Goal: Information Seeking & Learning: Find specific fact

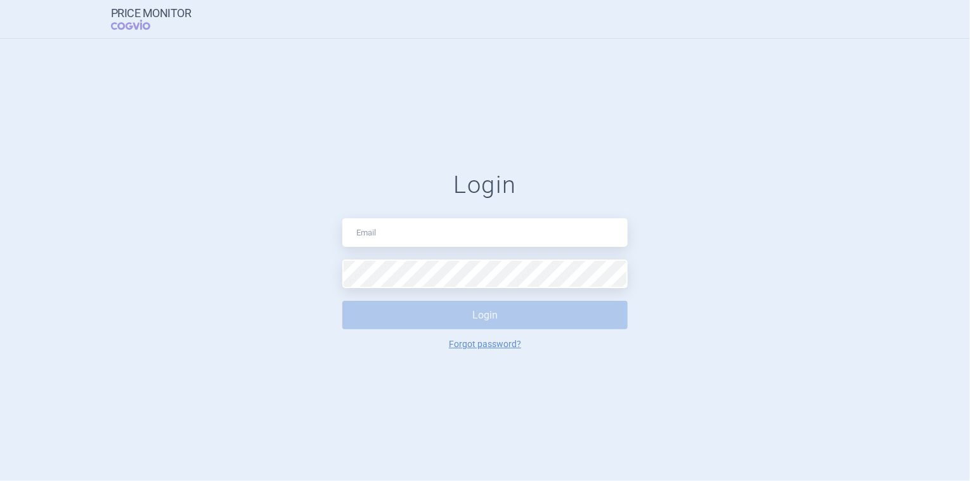
click at [516, 227] on input "text" at bounding box center [484, 232] width 285 height 29
type input "[PERSON_NAME][EMAIL_ADDRESS][PERSON_NAME][DOMAIN_NAME]"
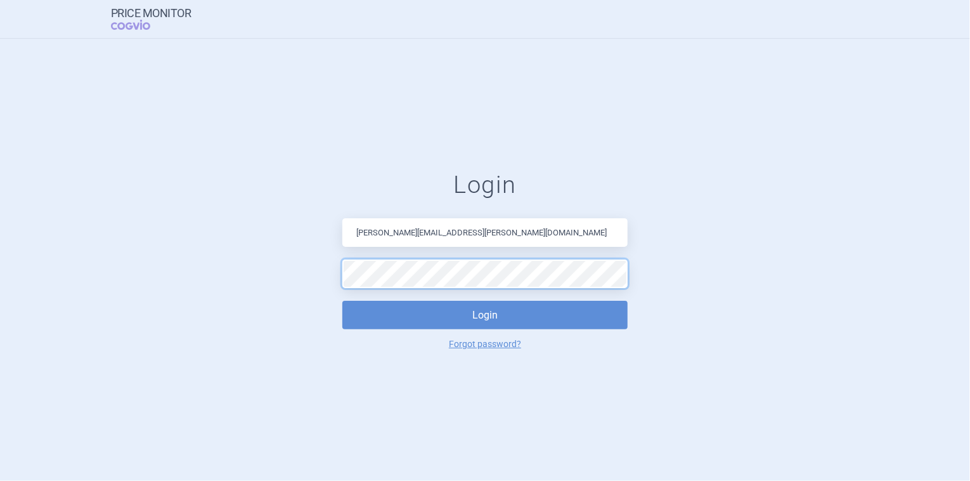
click at [342, 301] on button "Login" at bounding box center [484, 315] width 285 height 29
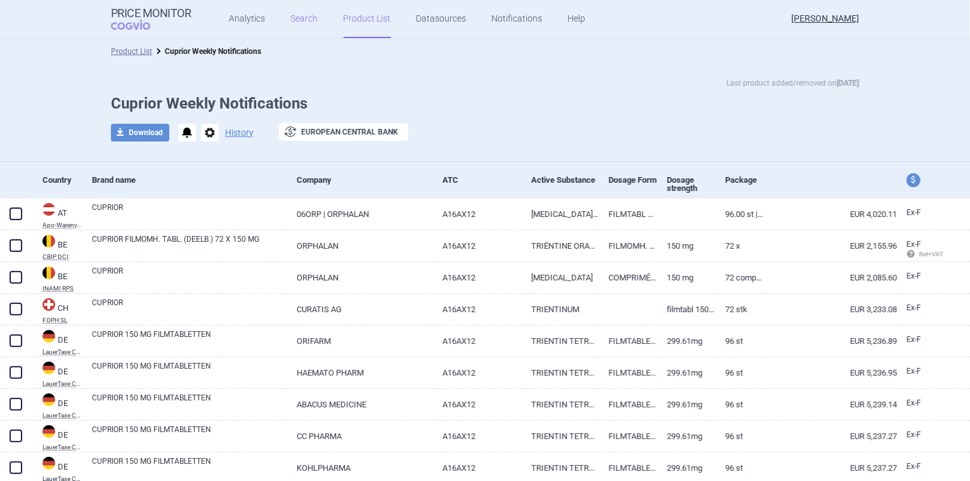
click at [302, 21] on link "Search" at bounding box center [304, 19] width 27 height 38
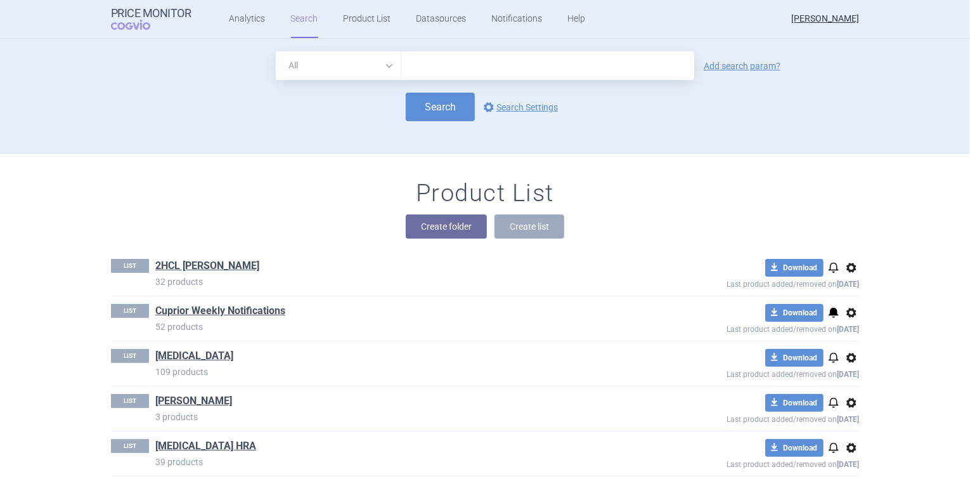
click at [416, 65] on input "text" at bounding box center [547, 65] width 293 height 29
type input "Cuprior"
click button "Search" at bounding box center [440, 107] width 69 height 29
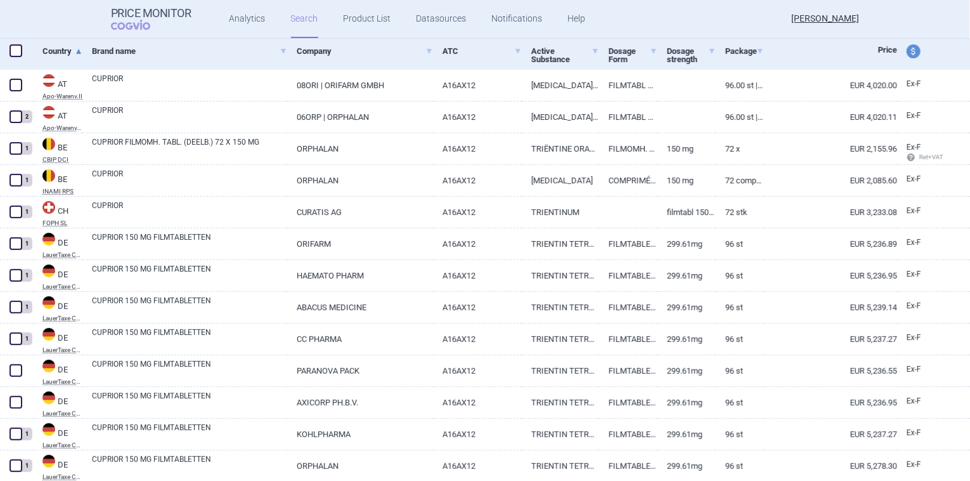
scroll to position [190, 0]
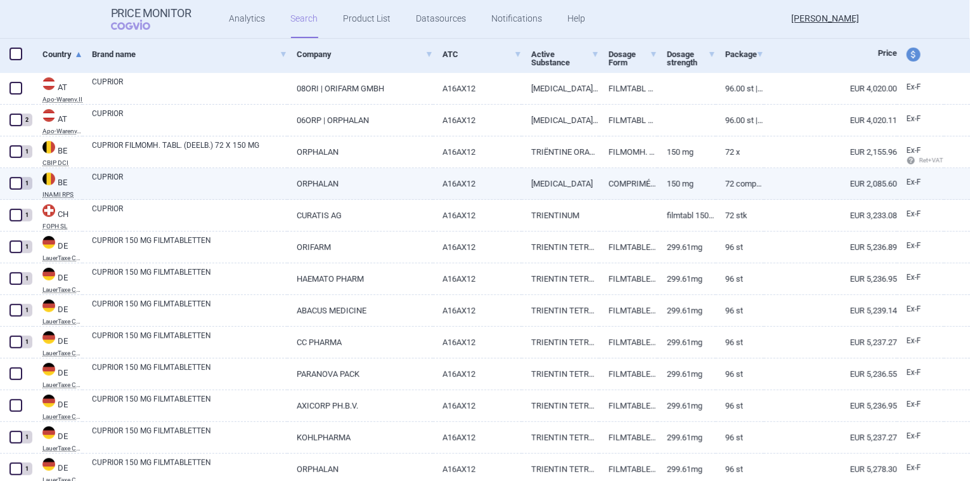
click at [254, 181] on link "CUPRIOR" at bounding box center [189, 182] width 195 height 23
select select "EUR"
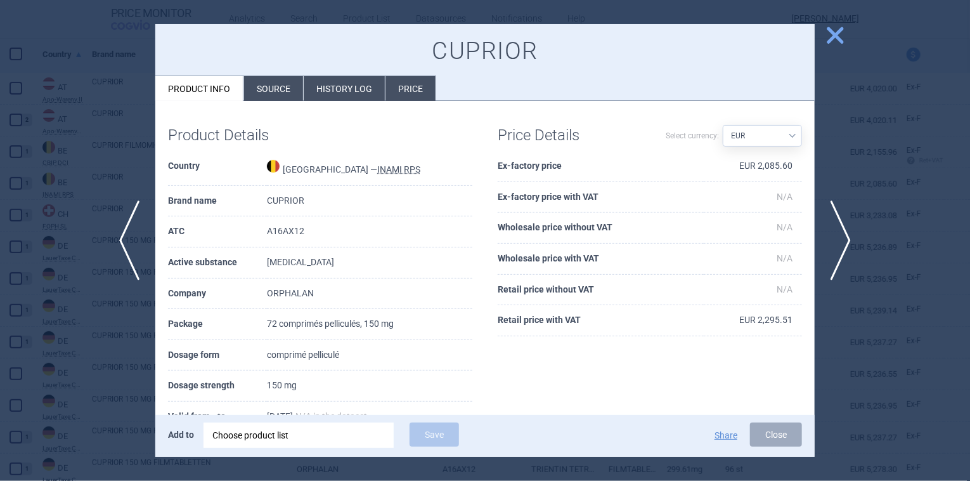
click at [369, 84] on li "History log" at bounding box center [344, 88] width 81 height 25
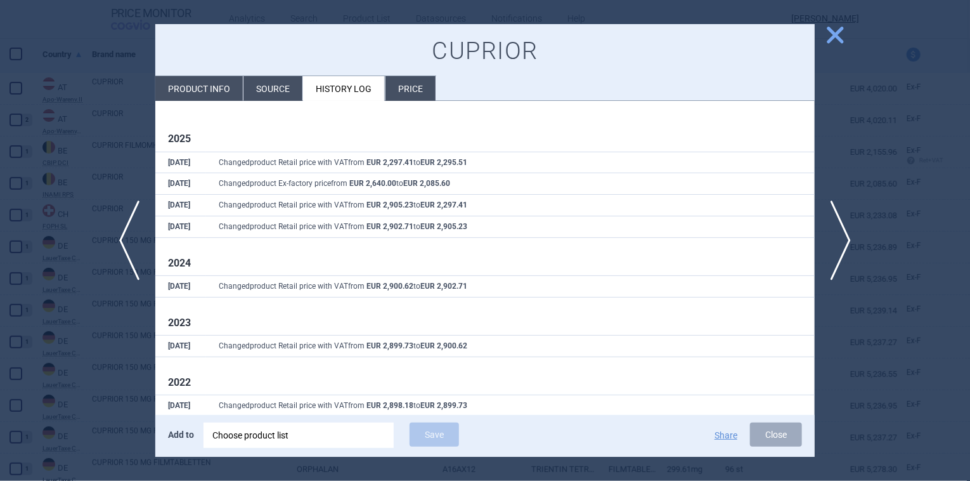
click at [836, 36] on span "close" at bounding box center [835, 35] width 22 height 22
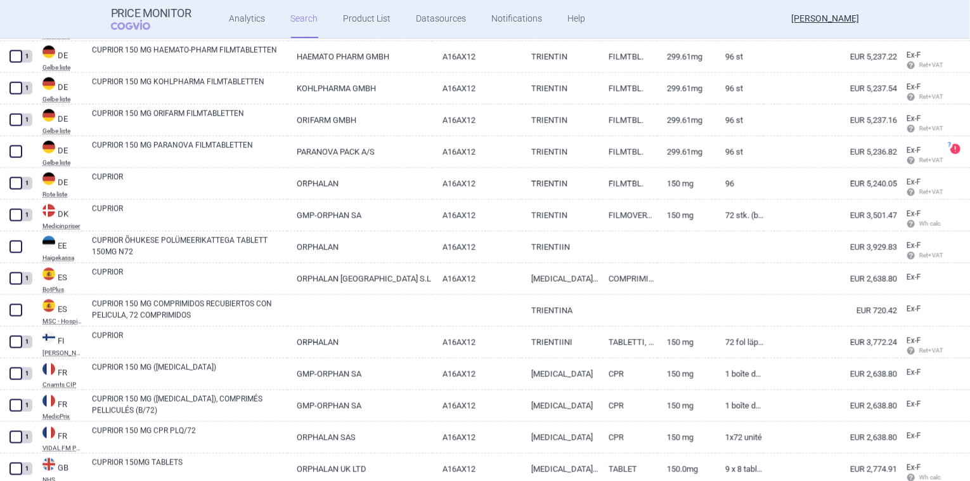
scroll to position [888, 0]
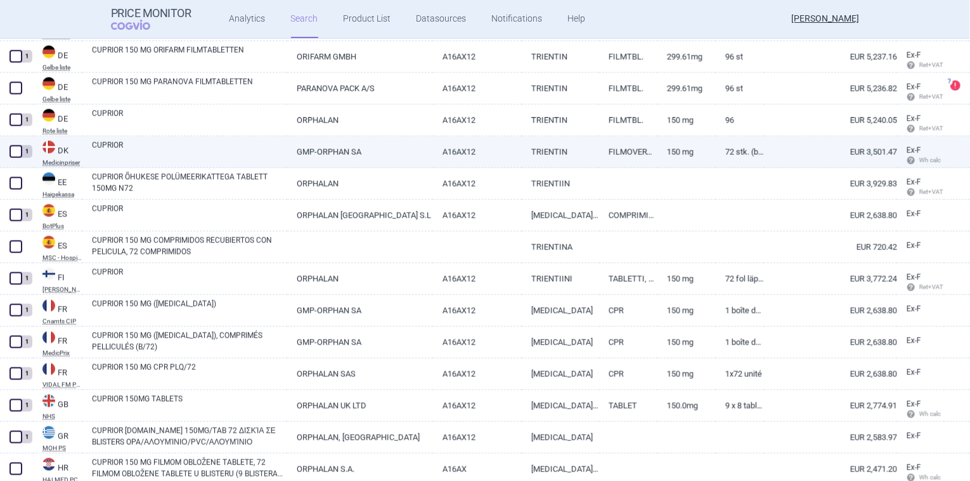
click at [689, 150] on link "150 mg" at bounding box center [687, 151] width 58 height 31
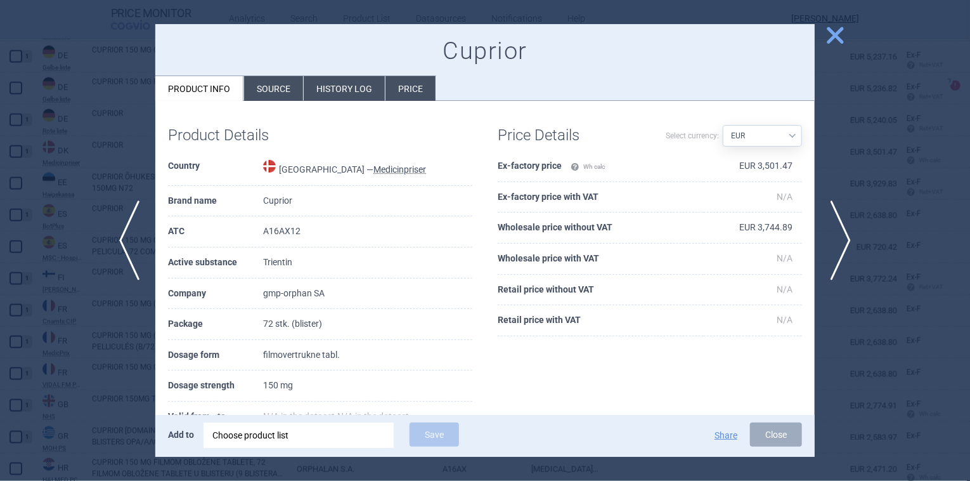
click at [781, 134] on select "Source AED AUD BGN BHD [PERSON_NAME] BRL CAD CHF CNY COP CZK DKK DZD EUR GBP HU…" at bounding box center [762, 136] width 79 height 22
click at [784, 133] on select "Source AED AUD BGN BHD [PERSON_NAME] BRL CAD CHF CNY COP CZK DKK DZD EUR GBP HU…" at bounding box center [762, 136] width 79 height 22
select select "DKK"
click at [723, 125] on select "Source AED AUD BGN BHD [PERSON_NAME] BRL CAD CHF CNY COP CZK DKK DZD EUR GBP HU…" at bounding box center [762, 136] width 79 height 22
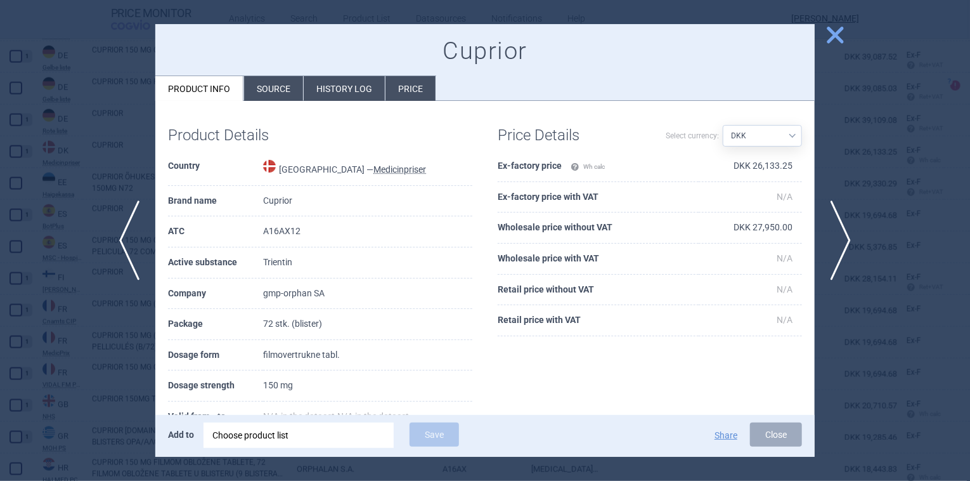
click at [834, 30] on span "close" at bounding box center [835, 35] width 22 height 22
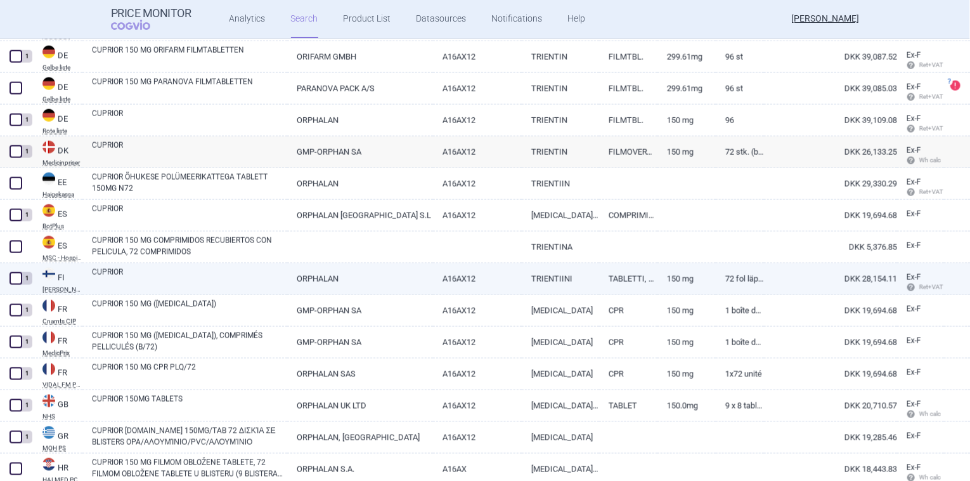
click at [611, 279] on link "TABLETTI, KALVOPÄÄLLYSTEINEN" at bounding box center [628, 278] width 58 height 31
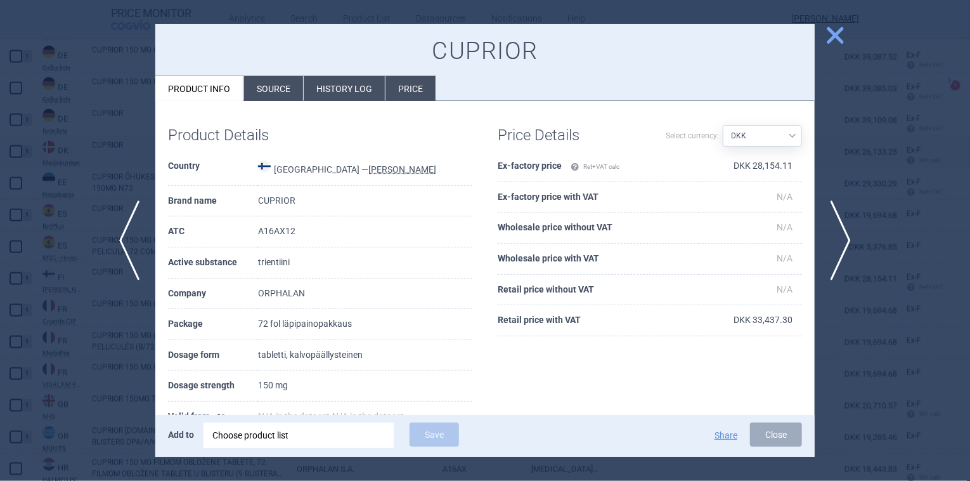
click at [778, 134] on select "Source AED AUD BGN BHD [PERSON_NAME] BRL CAD CHF CNY COP CZK DKK DZD EUR GBP HU…" at bounding box center [762, 136] width 79 height 22
select select "EUR"
click at [723, 125] on select "Source AED AUD BGN BHD [PERSON_NAME] BRL CAD CHF CNY COP CZK DKK DZD EUR GBP HU…" at bounding box center [762, 136] width 79 height 22
click at [832, 30] on span "close" at bounding box center [835, 35] width 22 height 22
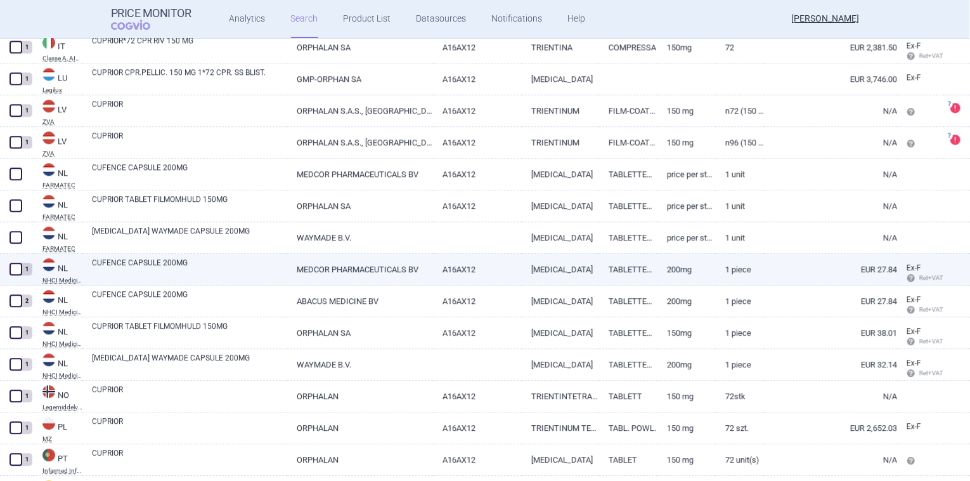
scroll to position [1649, 0]
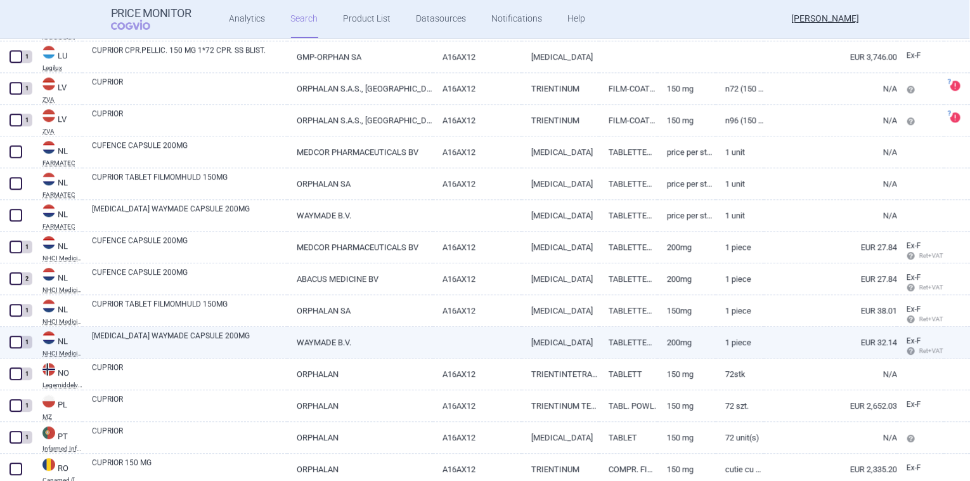
click at [202, 334] on link "[MEDICAL_DATA] WAYMADE CAPSULE 200MG" at bounding box center [189, 341] width 195 height 23
select select "EUR"
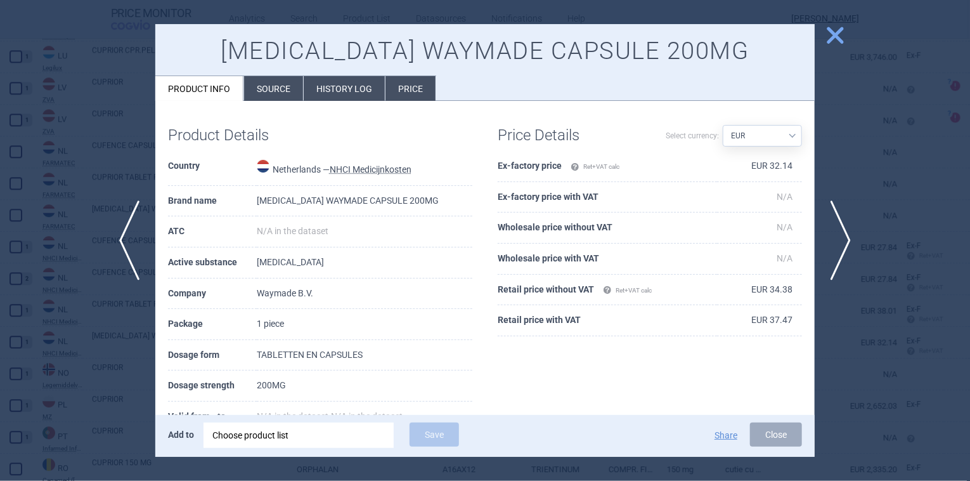
click at [345, 82] on li "History log" at bounding box center [344, 88] width 81 height 25
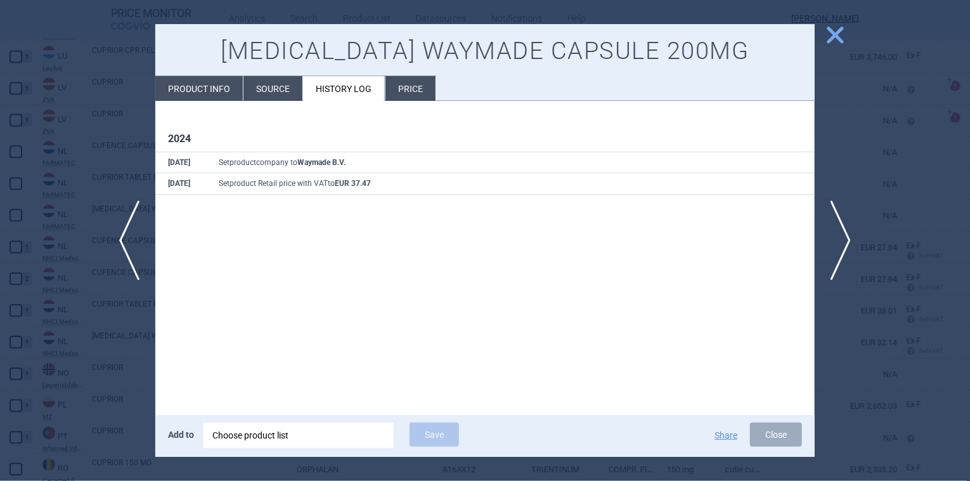
click at [834, 30] on span "close" at bounding box center [835, 35] width 22 height 22
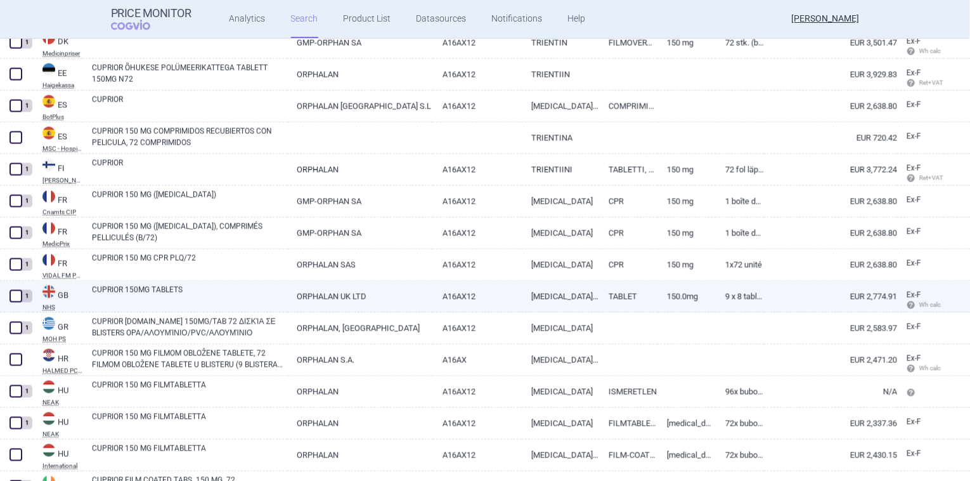
scroll to position [934, 0]
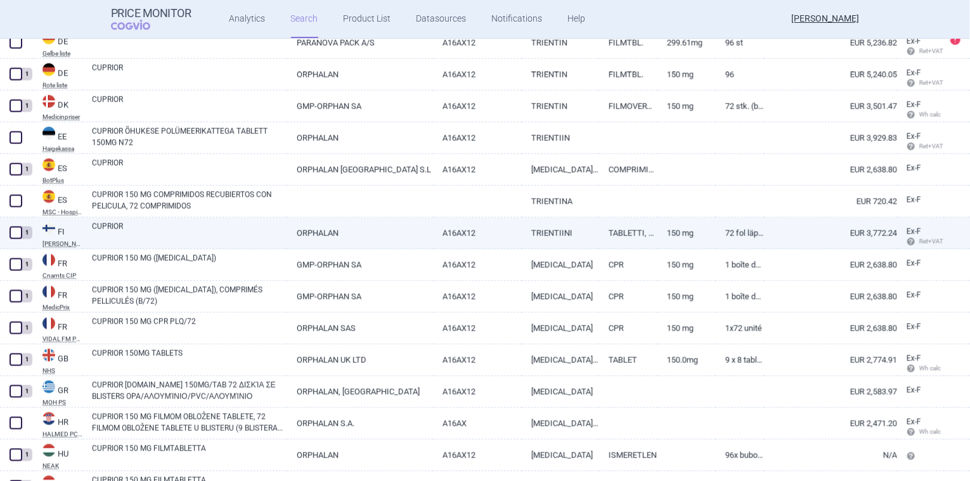
click at [681, 235] on link "150 mg" at bounding box center [687, 233] width 58 height 31
select select "EUR"
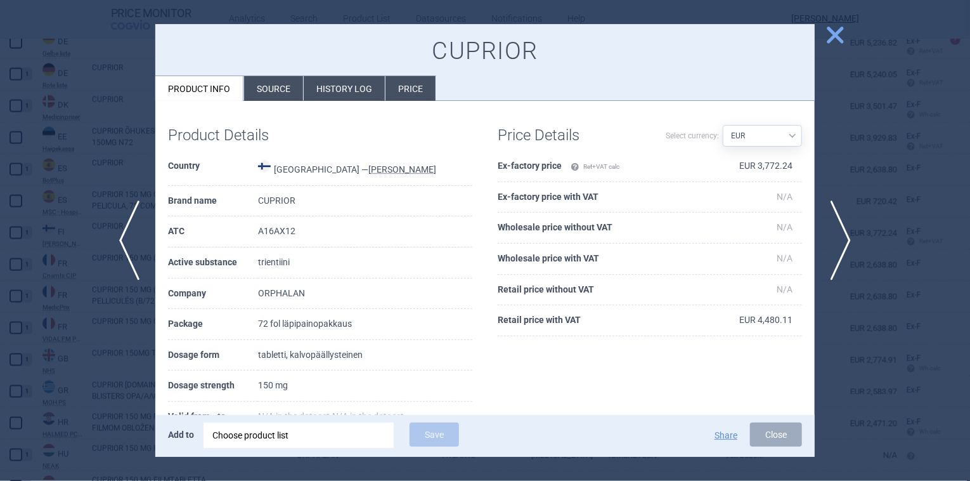
click at [842, 34] on span "close" at bounding box center [835, 35] width 22 height 22
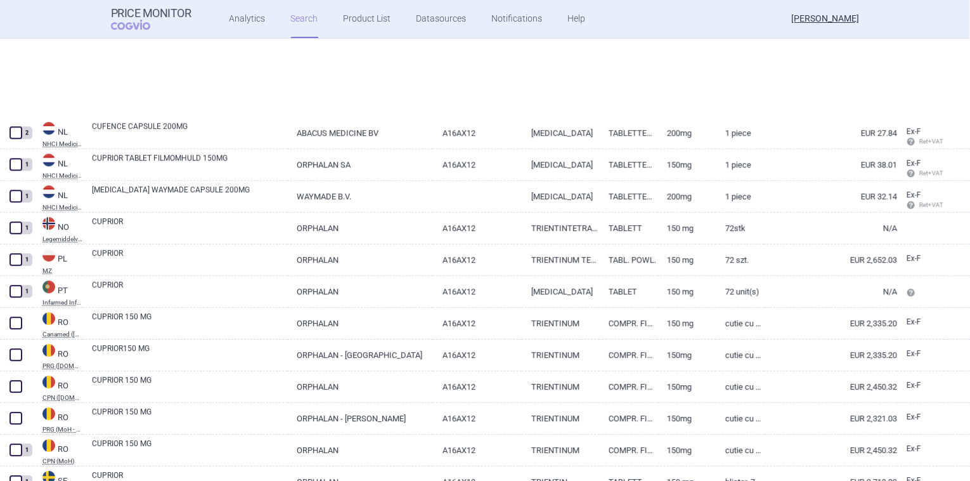
scroll to position [1948, 0]
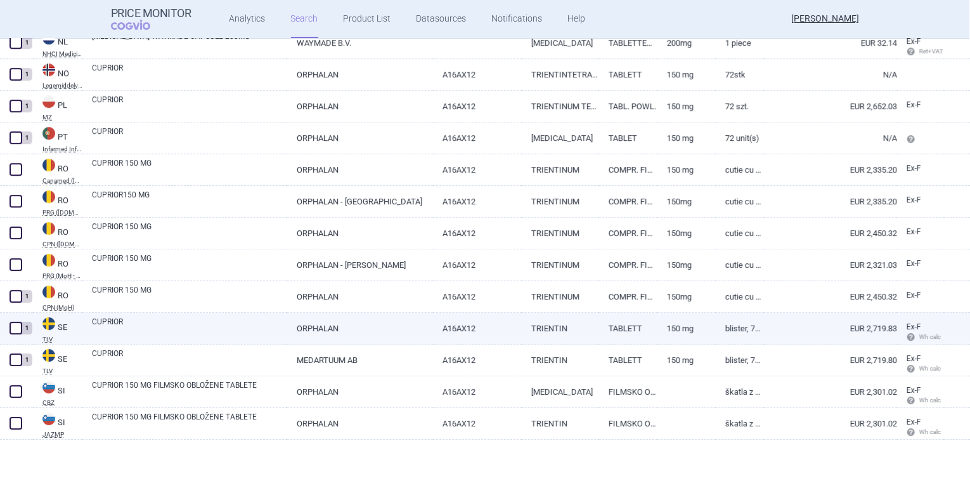
click at [522, 328] on link "TRIENTIN" at bounding box center [560, 328] width 77 height 31
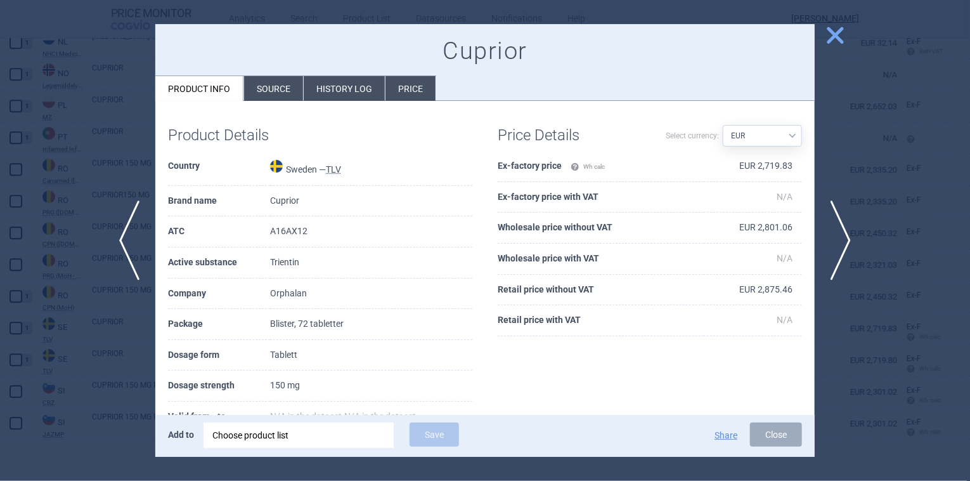
click at [786, 138] on select "Source AED AUD BGN BHD [PERSON_NAME] BRL CAD CHF CNY COP CZK DKK DZD EUR GBP HU…" at bounding box center [762, 136] width 79 height 22
select select "SEK"
click at [723, 125] on select "Source AED AUD BGN BHD [PERSON_NAME] BRL CAD CHF CNY COP CZK DKK DZD EUR GBP HU…" at bounding box center [762, 136] width 79 height 22
click at [841, 36] on span "close" at bounding box center [835, 35] width 22 height 22
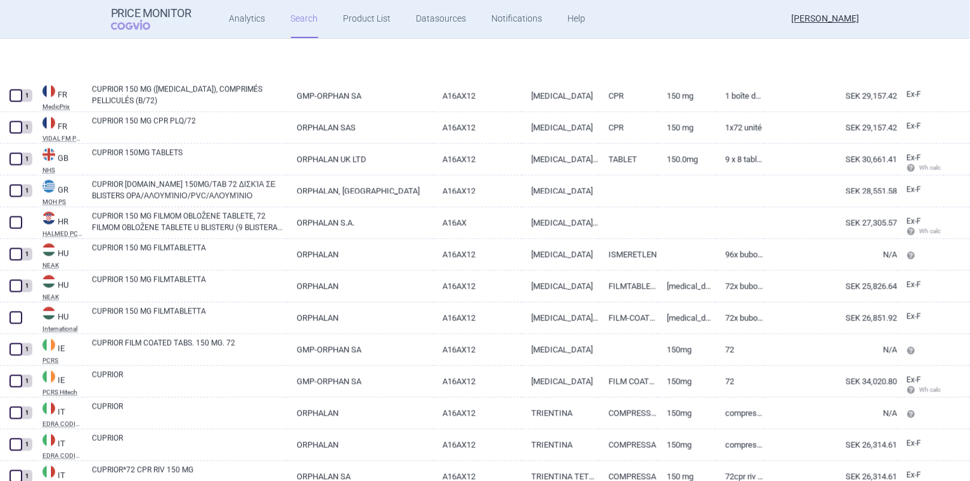
scroll to position [1124, 0]
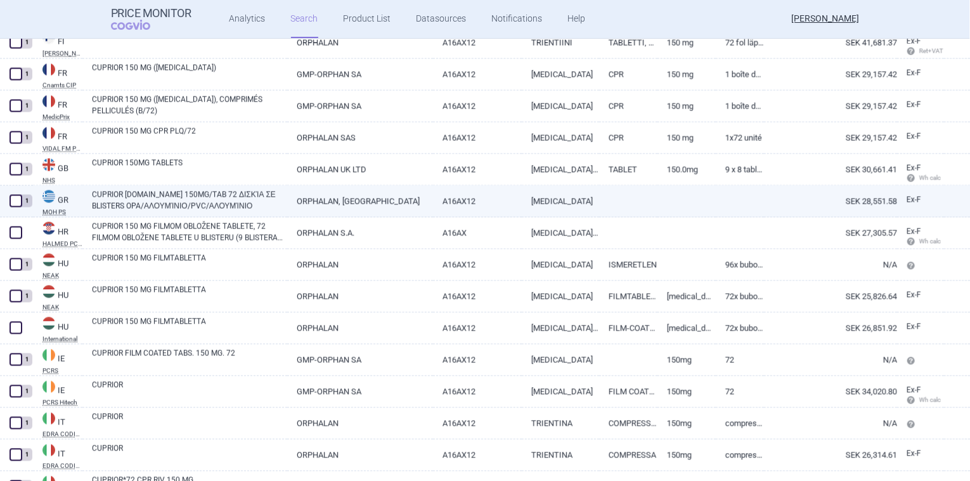
click at [753, 200] on link at bounding box center [740, 197] width 49 height 23
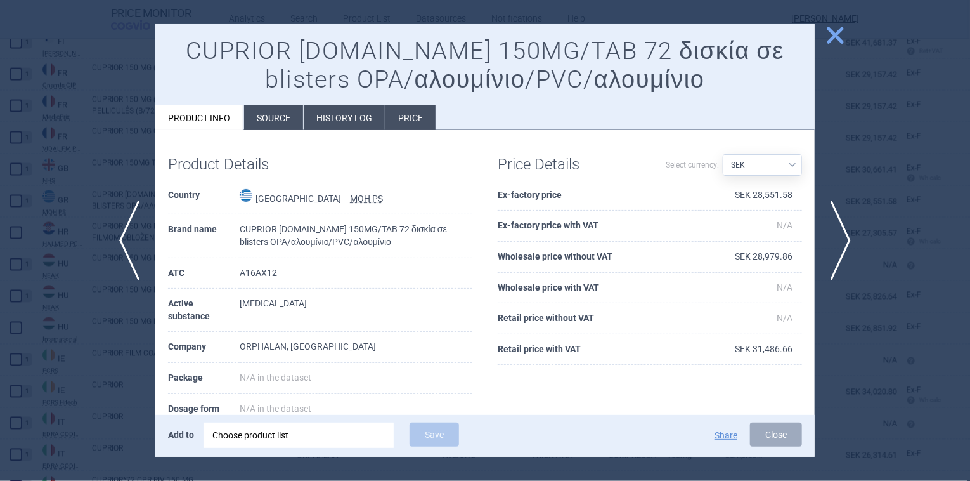
click at [787, 164] on select "Source AED AUD BGN BHD [PERSON_NAME] BRL CAD CHF CNY COP CZK DKK DZD EUR GBP HU…" at bounding box center [762, 165] width 79 height 22
select select "EUR"
click at [723, 154] on select "Source AED AUD BGN BHD [PERSON_NAME] BRL CAD CHF CNY COP CZK DKK DZD EUR GBP HU…" at bounding box center [762, 165] width 79 height 22
click at [838, 35] on span "close" at bounding box center [835, 35] width 22 height 22
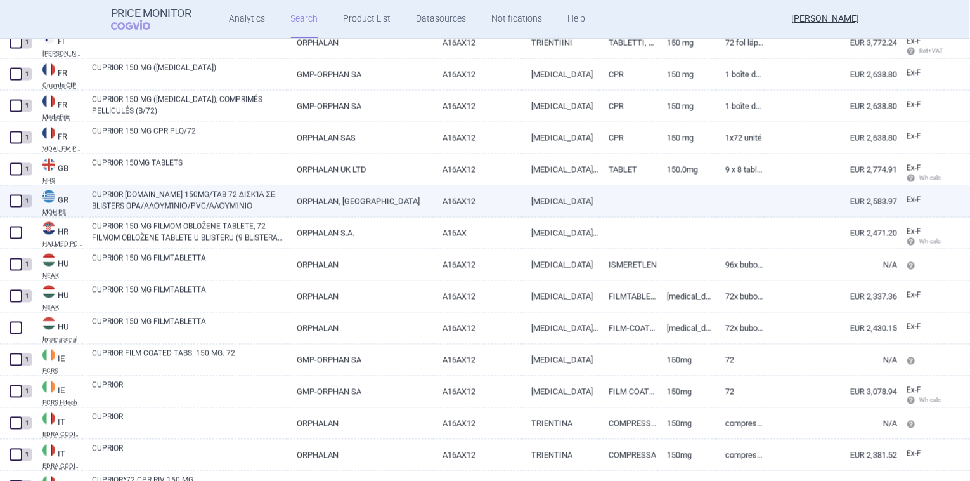
scroll to position [1187, 0]
